Goal: Task Accomplishment & Management: Use online tool/utility

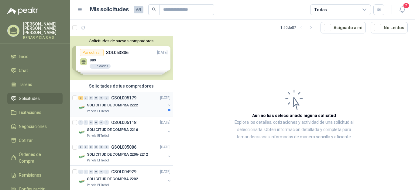
click at [92, 108] on div "SOLICITUD DE COMPRA 2222" at bounding box center [126, 104] width 79 height 7
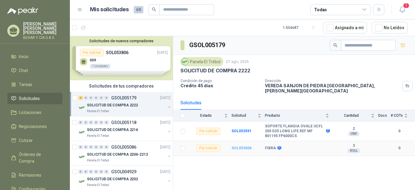
click at [245, 146] on b "SOL053606" at bounding box center [241, 148] width 20 height 4
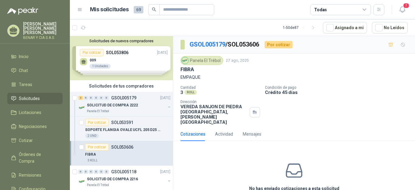
scroll to position [21, 0]
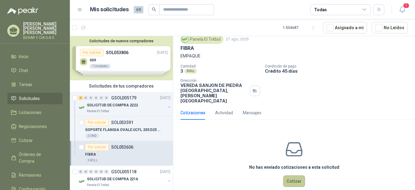
click at [296, 175] on button "Cotizar" at bounding box center [294, 181] width 22 height 12
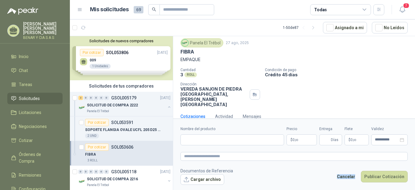
scroll to position [17, 0]
click at [296, 168] on footer "Documentos de Referencia Cargar archivo Cancelar Publicar Cotización" at bounding box center [293, 176] width 227 height 18
click at [110, 26] on icon "button" at bounding box center [110, 27] width 5 height 5
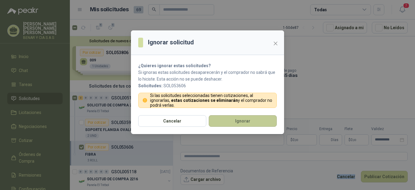
click at [244, 120] on button "Ignorar" at bounding box center [243, 121] width 68 height 12
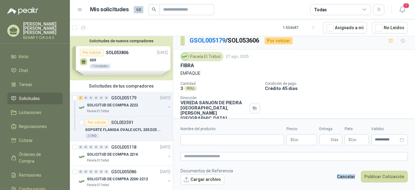
scroll to position [0, 0]
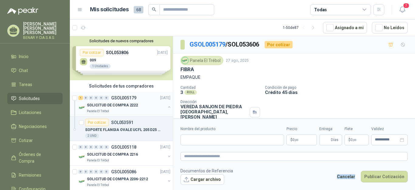
click at [146, 104] on div "SOLICITUD DE COMPRA 2222" at bounding box center [126, 104] width 79 height 7
